Goal: Navigation & Orientation: Find specific page/section

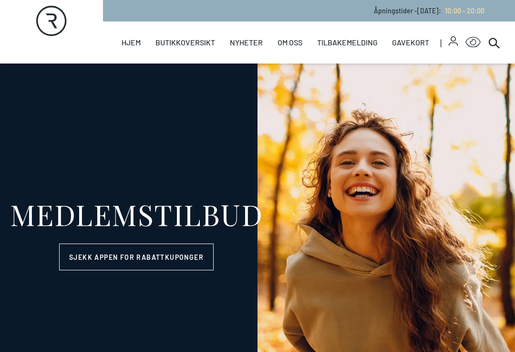
select select "NO"
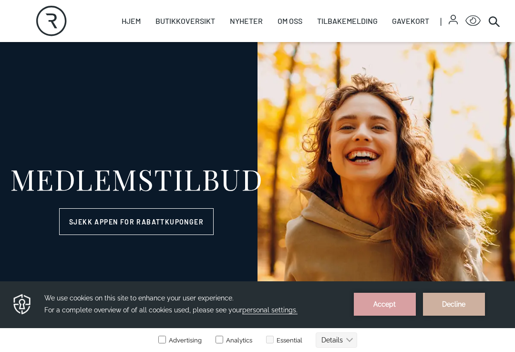
click at [0, 0] on link "Butikker" at bounding box center [0, 0] width 0 height 0
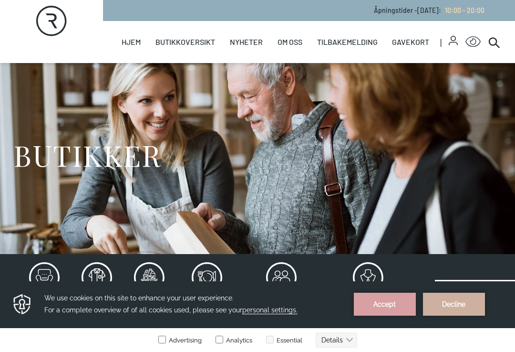
scroll to position [9, 0]
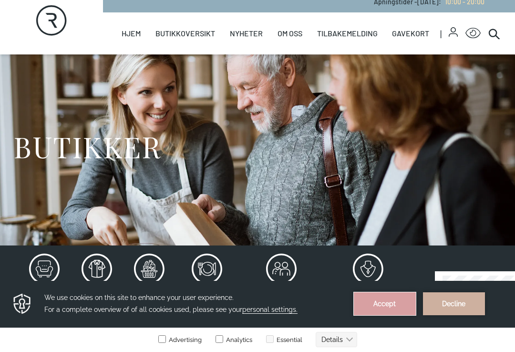
click at [392, 307] on button "Accept" at bounding box center [385, 303] width 62 height 23
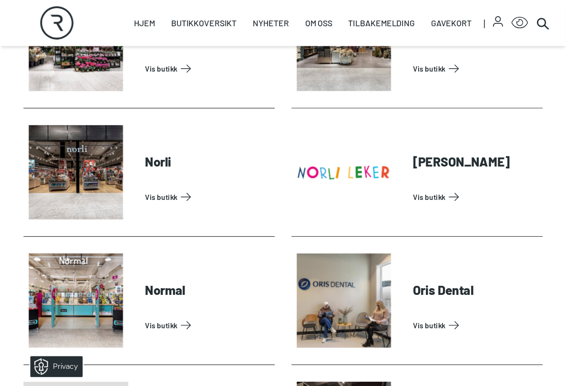
scroll to position [1818, 0]
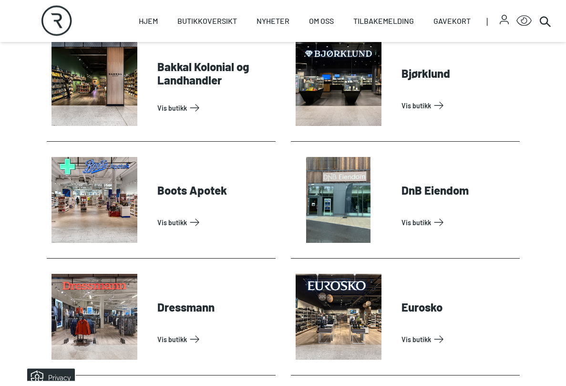
click at [153, 22] on link "Hjem" at bounding box center [148, 21] width 19 height 42
select select "NO"
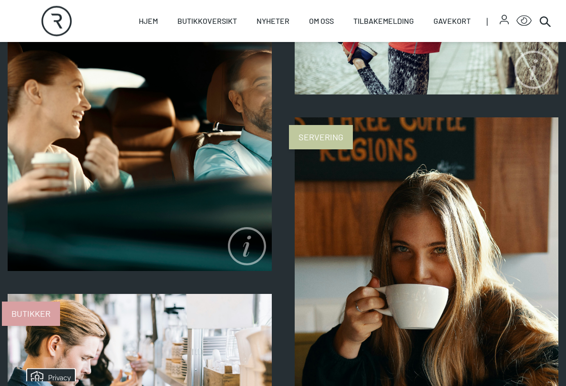
scroll to position [1020, 0]
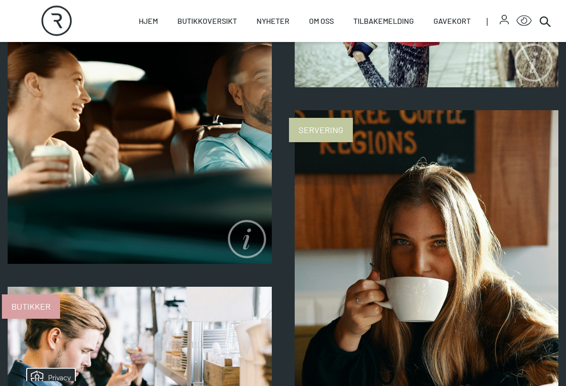
click at [254, 237] on icon at bounding box center [247, 239] width 38 height 38
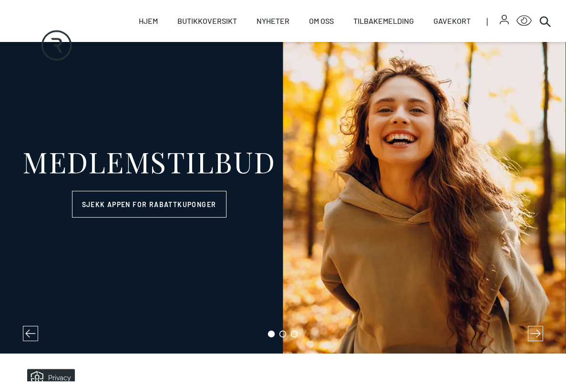
scroll to position [0, 0]
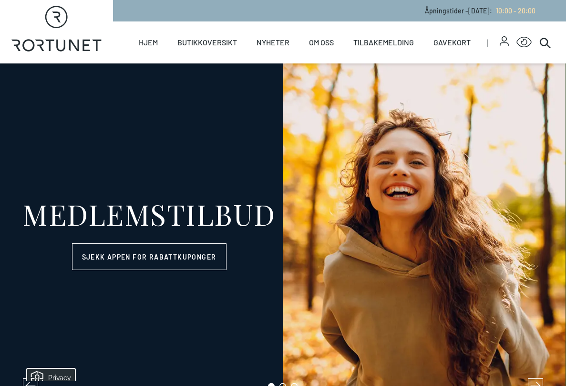
click at [0, 0] on link "Nyheter" at bounding box center [0, 0] width 0 height 0
